Goal: Information Seeking & Learning: Learn about a topic

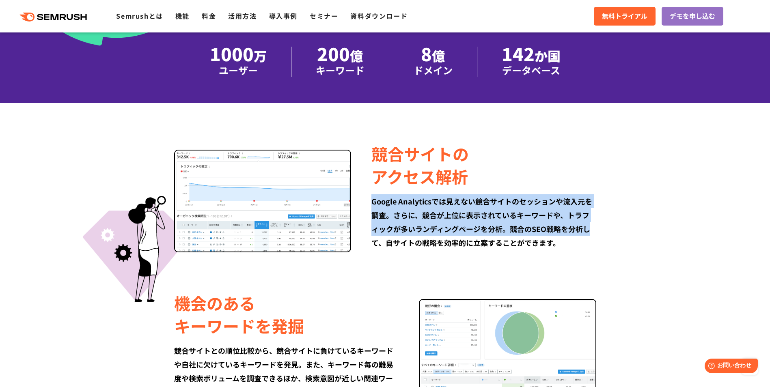
drag, startPoint x: 373, startPoint y: 202, endPoint x: 596, endPoint y: 227, distance: 224.6
click at [595, 227] on div "Google Analyticsでは見えない競合サイトのセッションや流入元を調査。さらに、競合が上位に表示されているキーワードや、トラフィックが多いランディン…" at bounding box center [483, 221] width 225 height 55
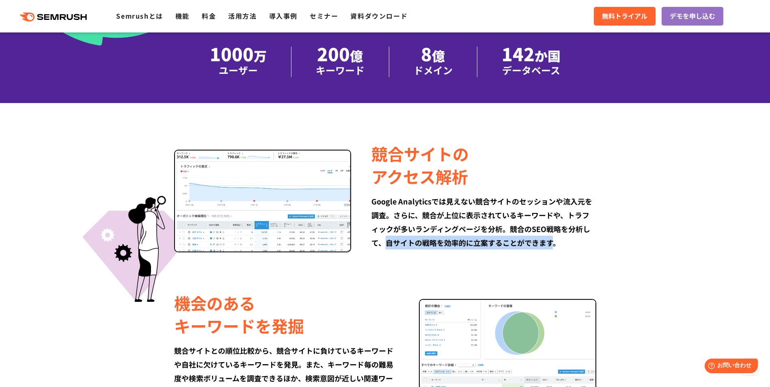
drag, startPoint x: 384, startPoint y: 248, endPoint x: 557, endPoint y: 244, distance: 172.6
click at [557, 244] on div "Google Analyticsでは見えない競合サイトのセッションや流入元を調査。さらに、競合が上位に表示されているキーワードや、トラフィックが多いランディン…" at bounding box center [483, 221] width 225 height 55
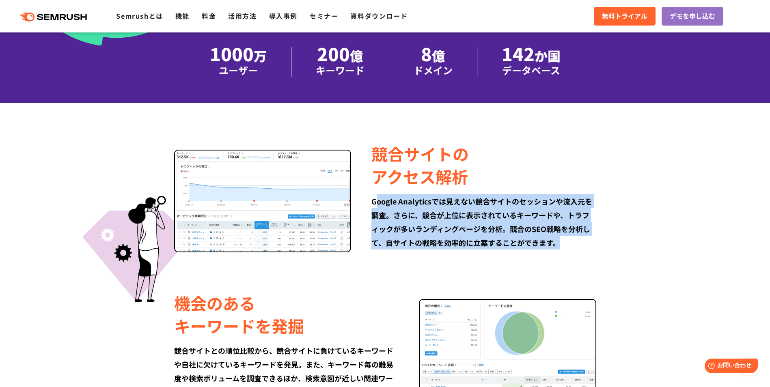
drag, startPoint x: 559, startPoint y: 244, endPoint x: 376, endPoint y: 201, distance: 188.6
click at [376, 201] on div "Google Analyticsでは見えない競合サイトのセッションや流入元を調査。さらに、競合が上位に表示されているキーワードや、トラフィックが多いランディン…" at bounding box center [483, 221] width 225 height 55
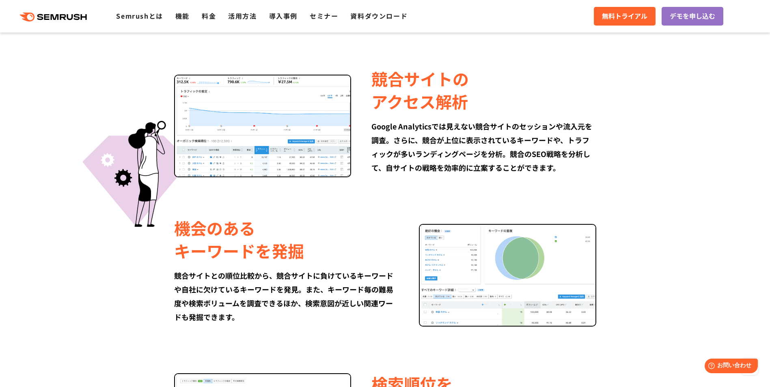
scroll to position [568, 0]
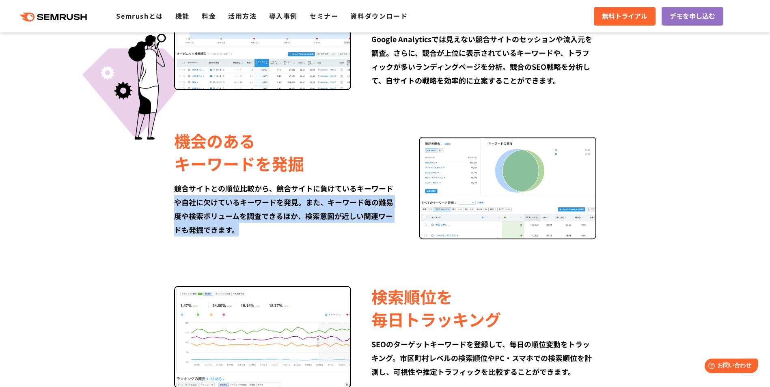
drag, startPoint x: 176, startPoint y: 202, endPoint x: 369, endPoint y: 232, distance: 195.6
click at [369, 232] on div "競合サイトとの順位比較から、競合サイトに負けているキーワードや自社に欠けているキーワードを発見。また、キーワード毎の難易度や検索ボリュームを調査できるほか、検…" at bounding box center [286, 208] width 225 height 55
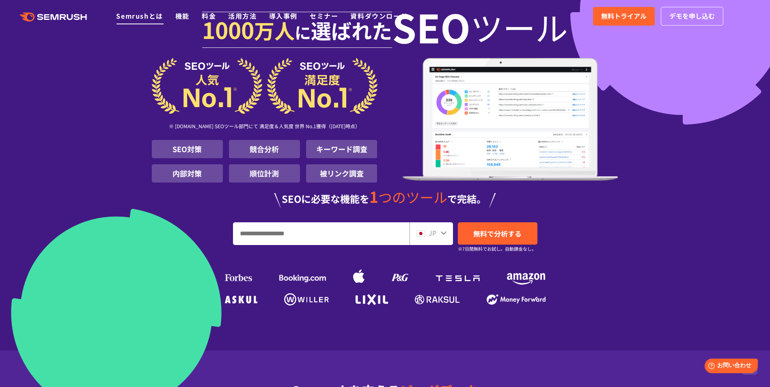
scroll to position [0, 0]
